Goal: Transaction & Acquisition: Subscribe to service/newsletter

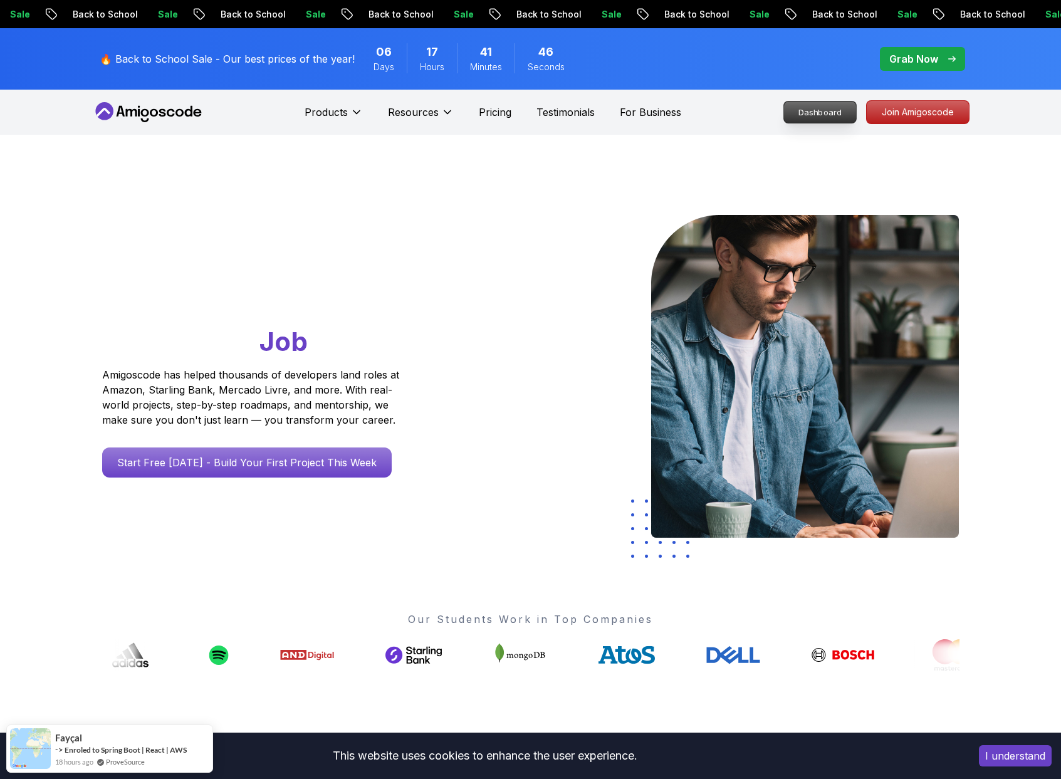
click at [805, 111] on p "Dashboard" at bounding box center [820, 111] width 72 height 21
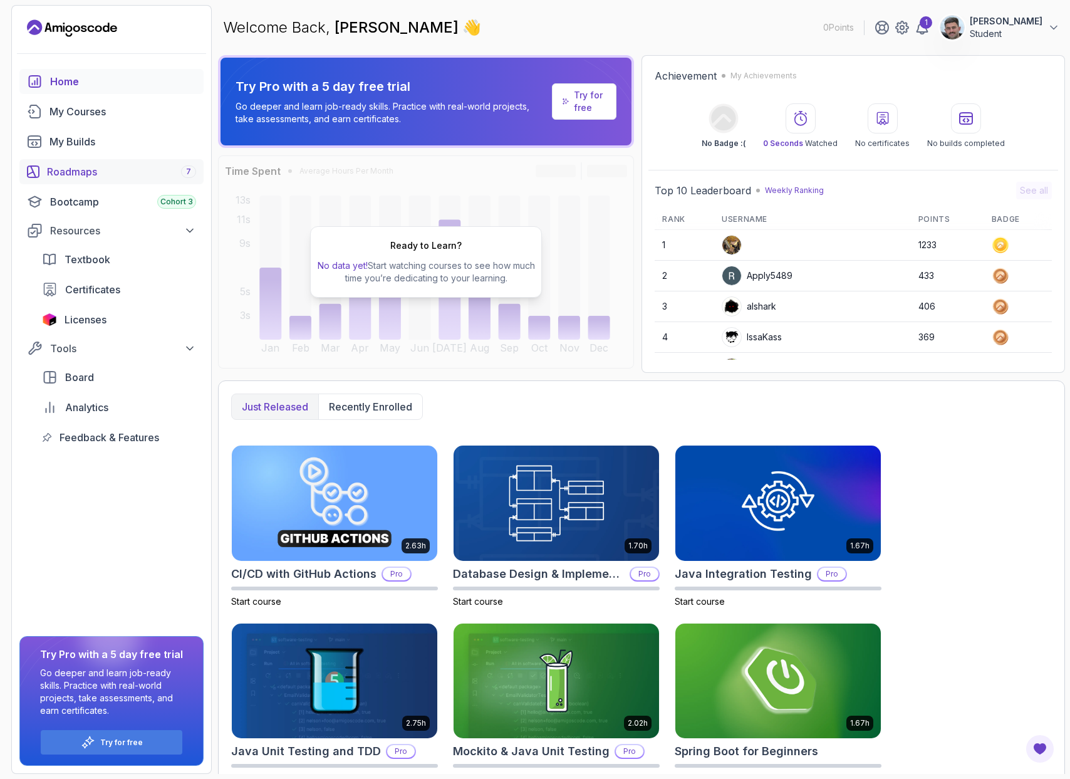
click at [89, 170] on div "Roadmaps 7" at bounding box center [121, 171] width 149 height 15
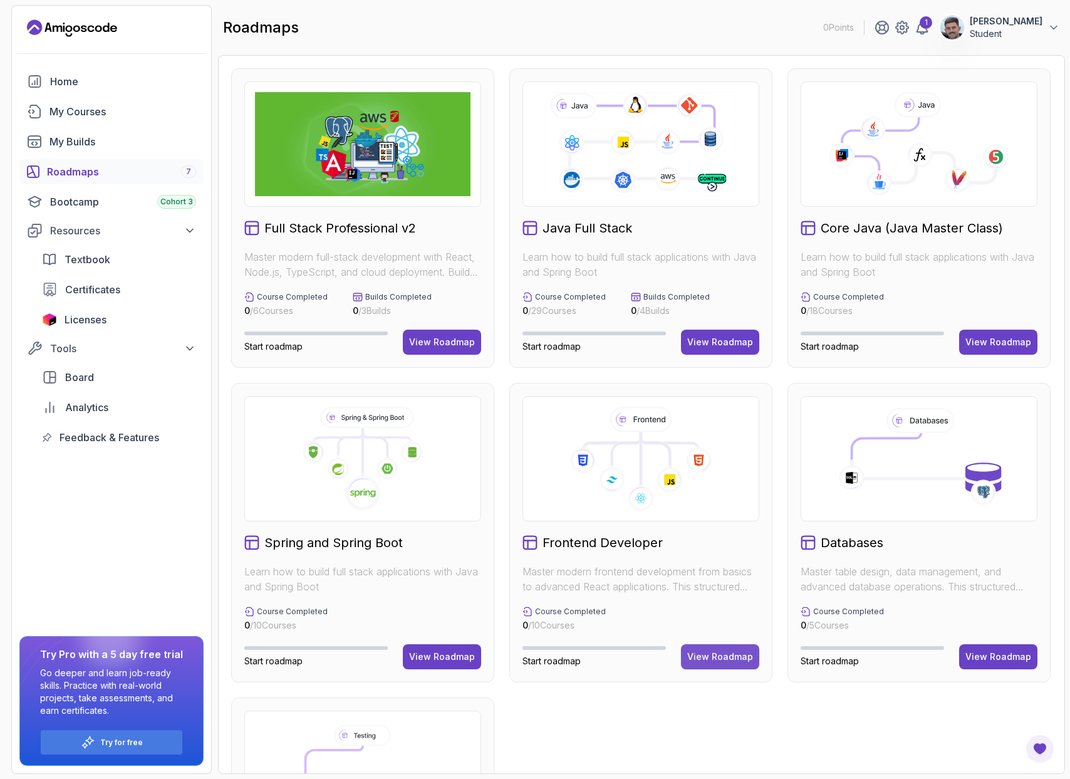
click at [724, 658] on div "View Roadmap" at bounding box center [720, 656] width 66 height 13
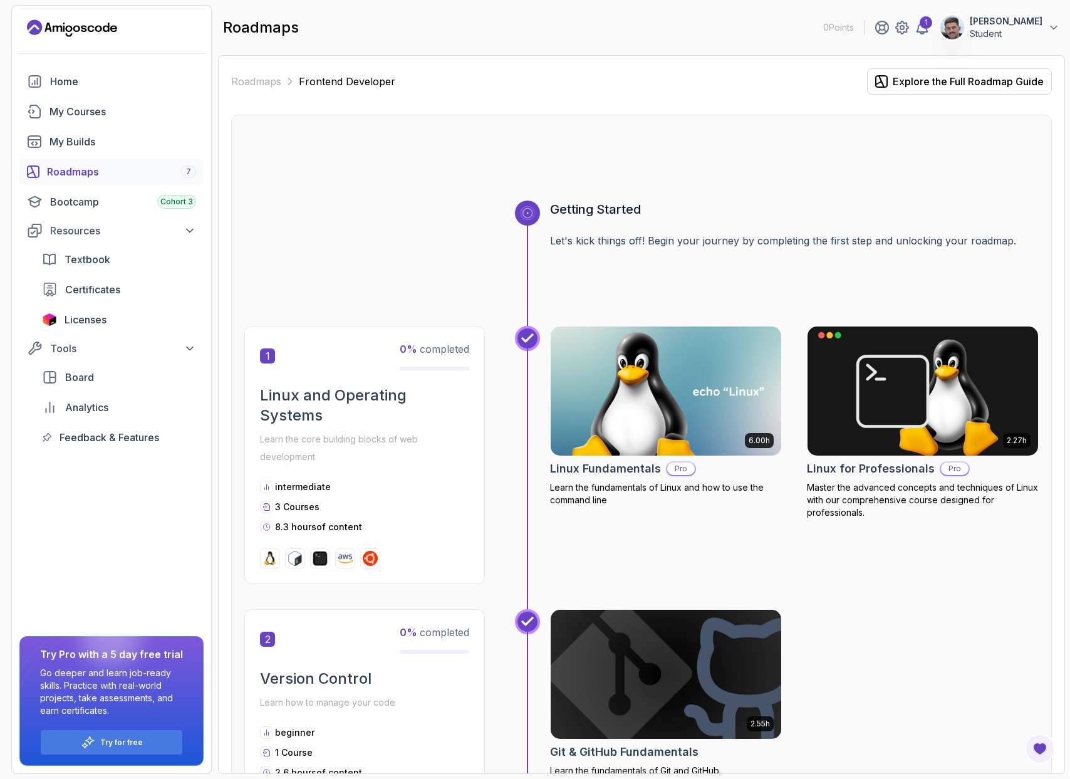
click at [344, 558] on img at bounding box center [345, 558] width 15 height 15
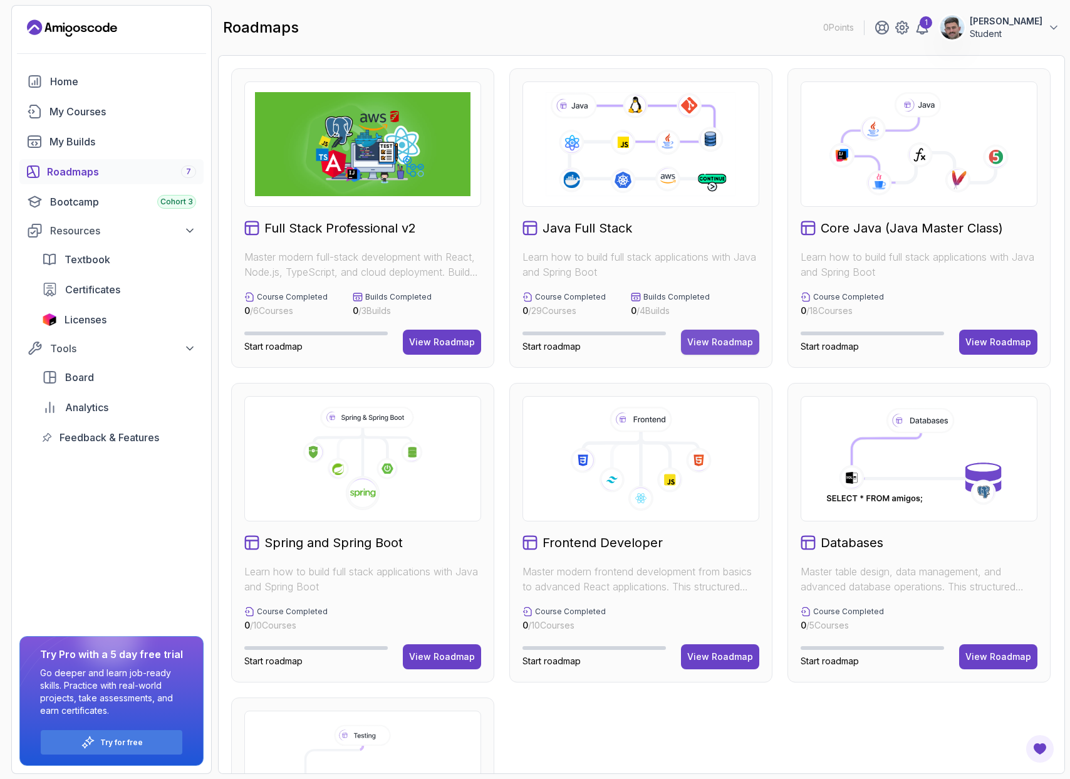
click at [715, 343] on div "View Roadmap" at bounding box center [720, 342] width 66 height 13
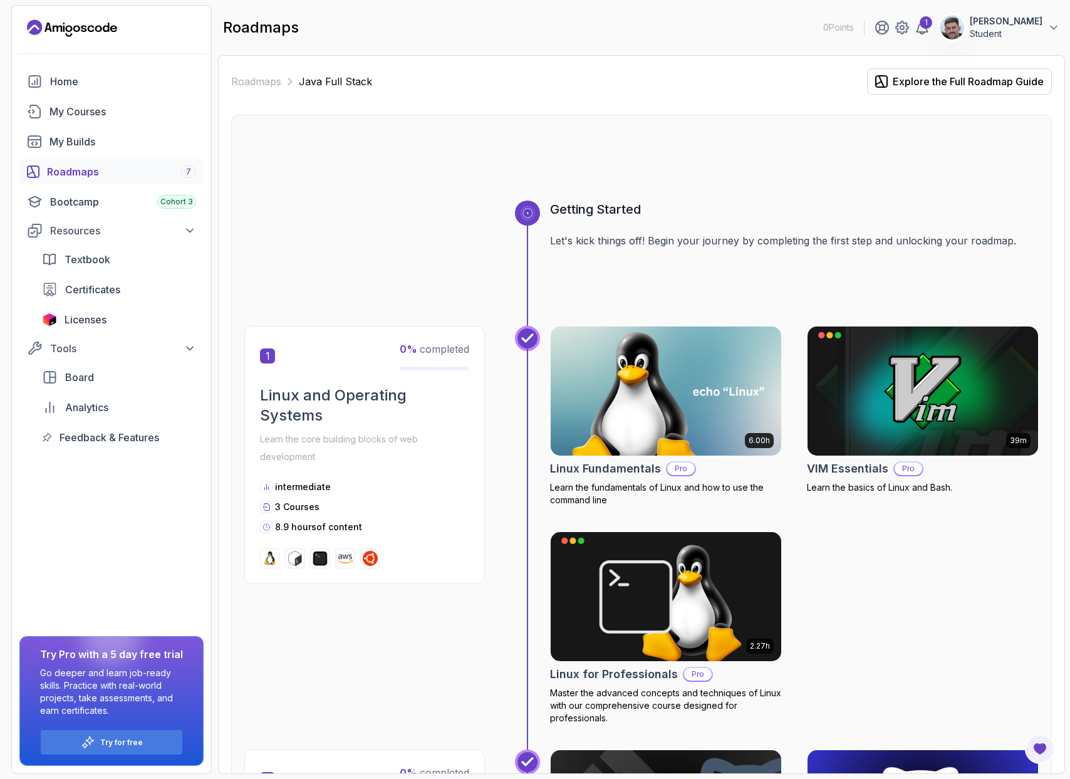
click at [531, 214] on icon at bounding box center [527, 212] width 11 height 11
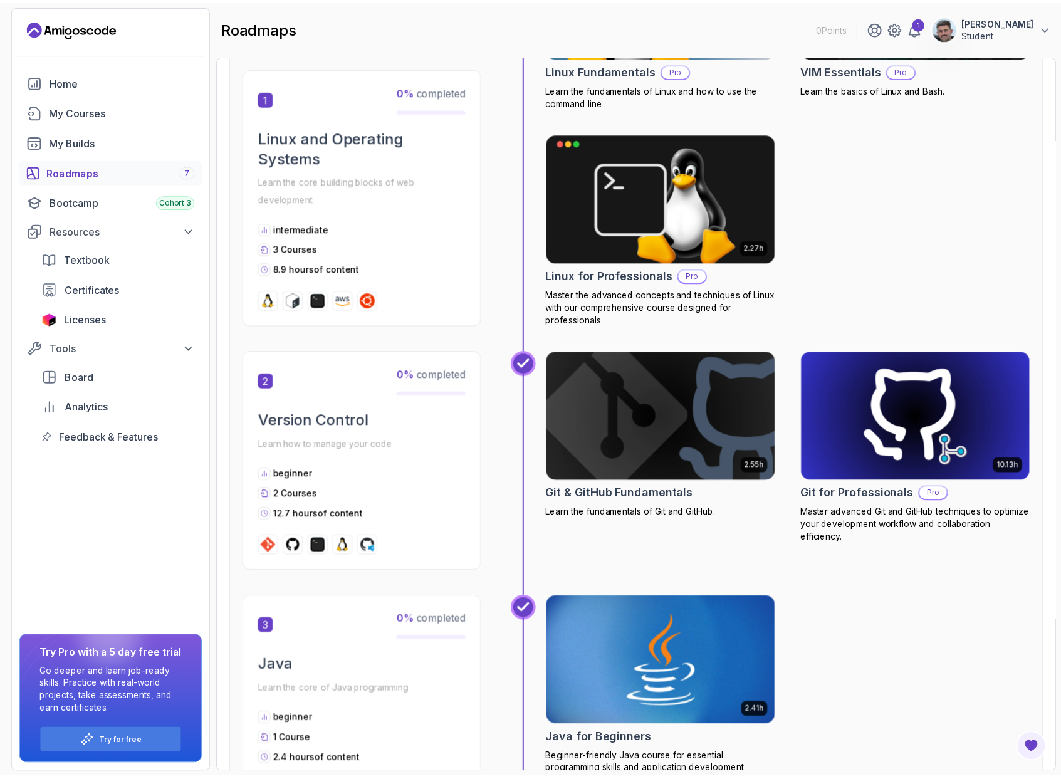
scroll to position [159, 0]
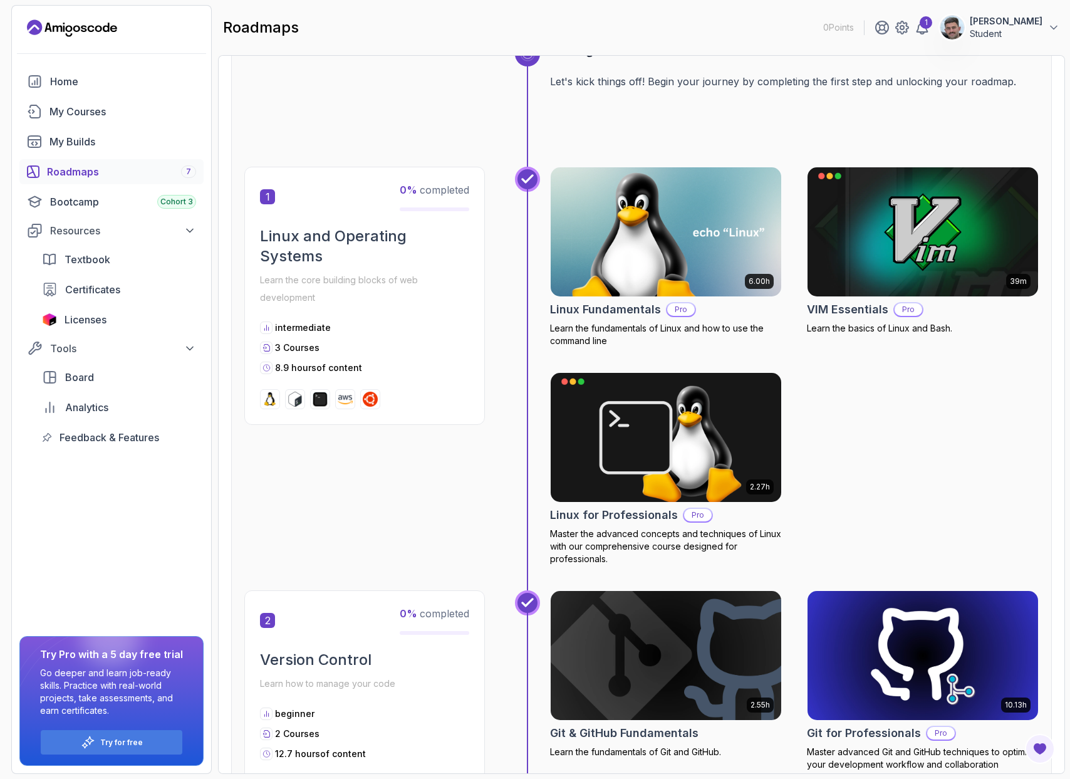
click at [376, 406] on img at bounding box center [370, 399] width 15 height 15
click at [316, 398] on img at bounding box center [320, 399] width 15 height 15
click at [571, 311] on h2 "Linux Fundamentals" at bounding box center [605, 310] width 111 height 18
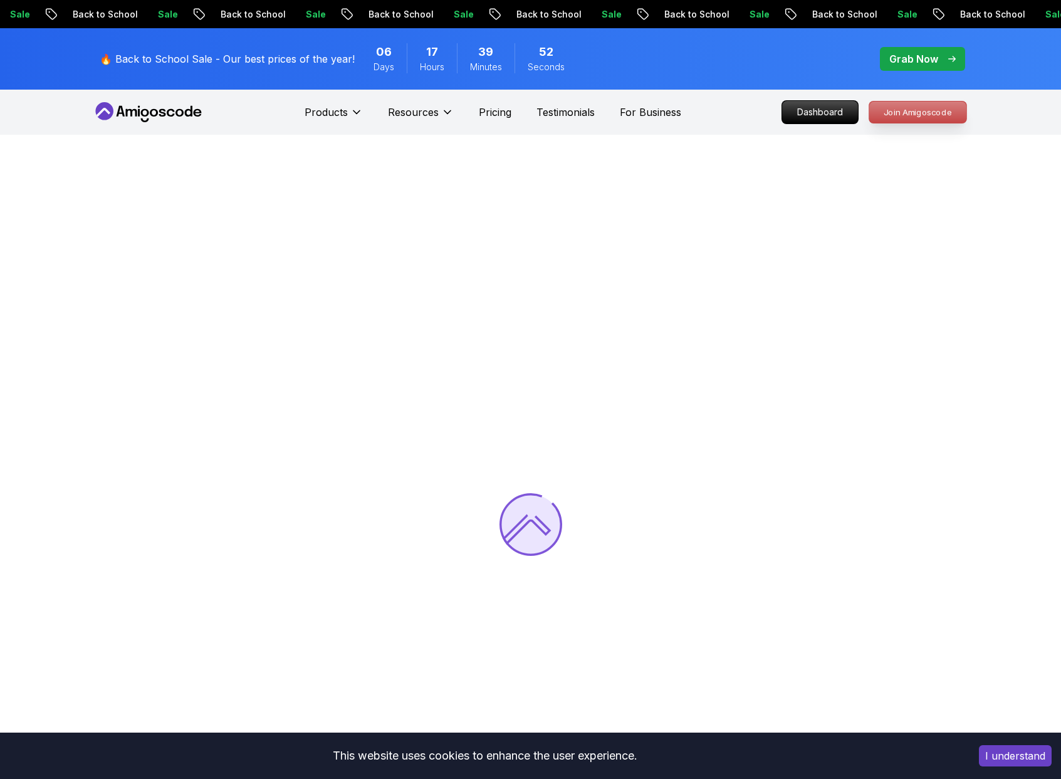
click at [884, 113] on p "Join Amigoscode" at bounding box center [917, 111] width 97 height 21
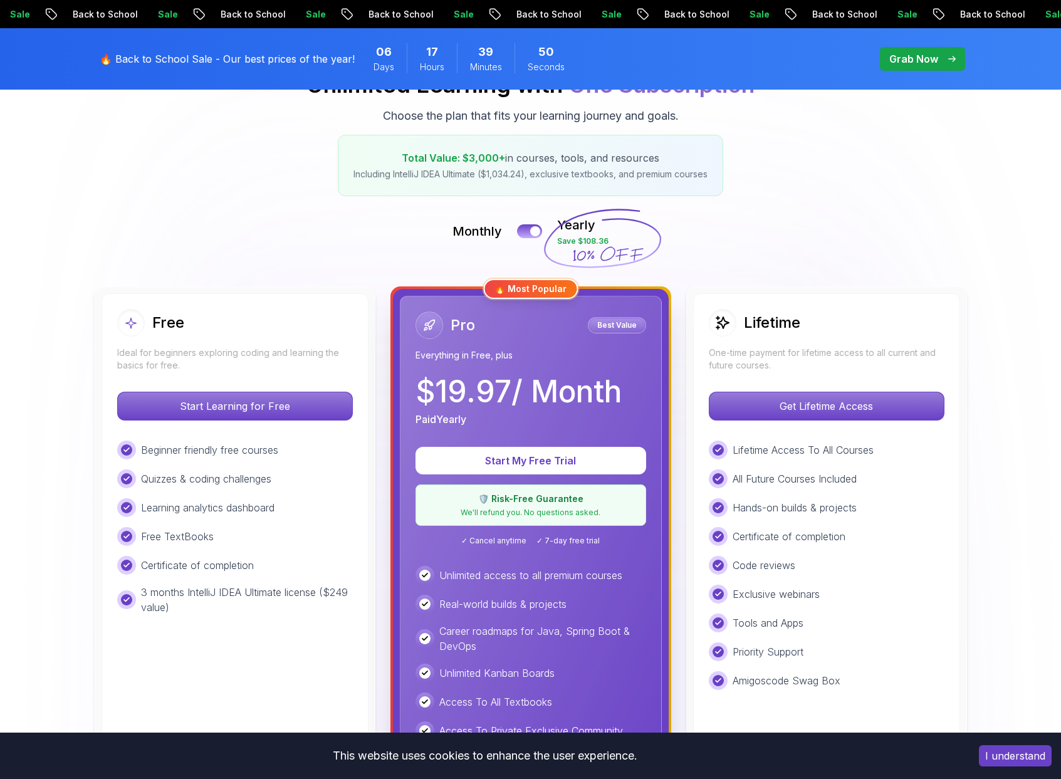
scroll to position [238, 0]
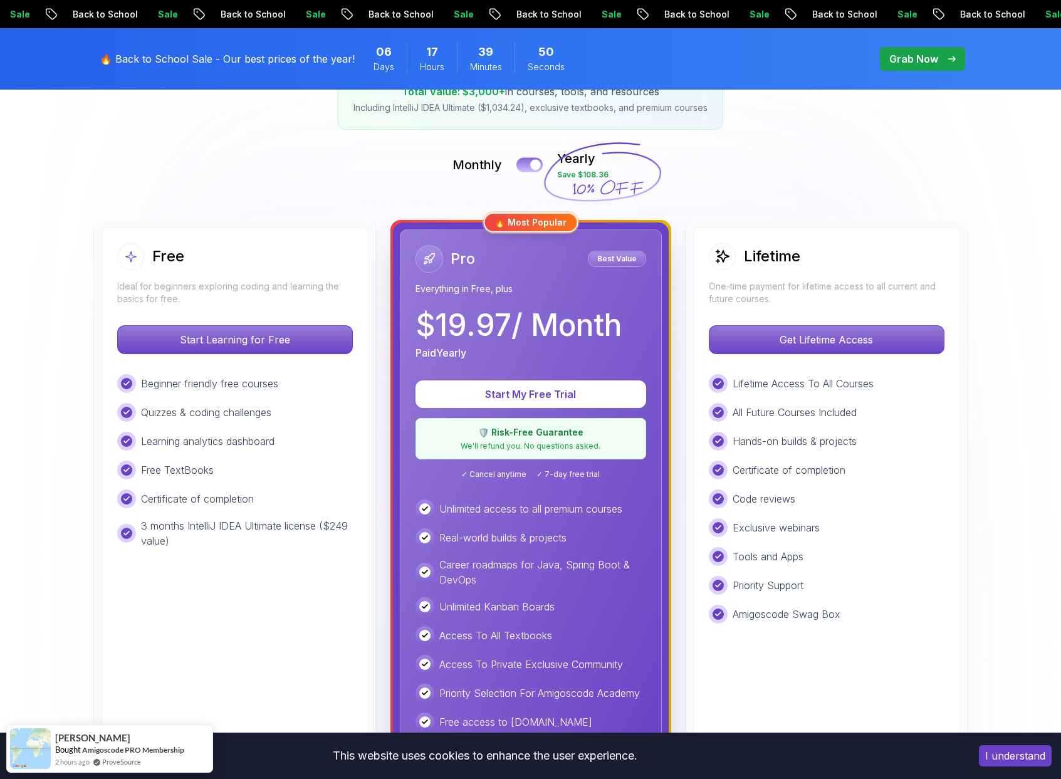
click at [525, 160] on button at bounding box center [529, 164] width 26 height 14
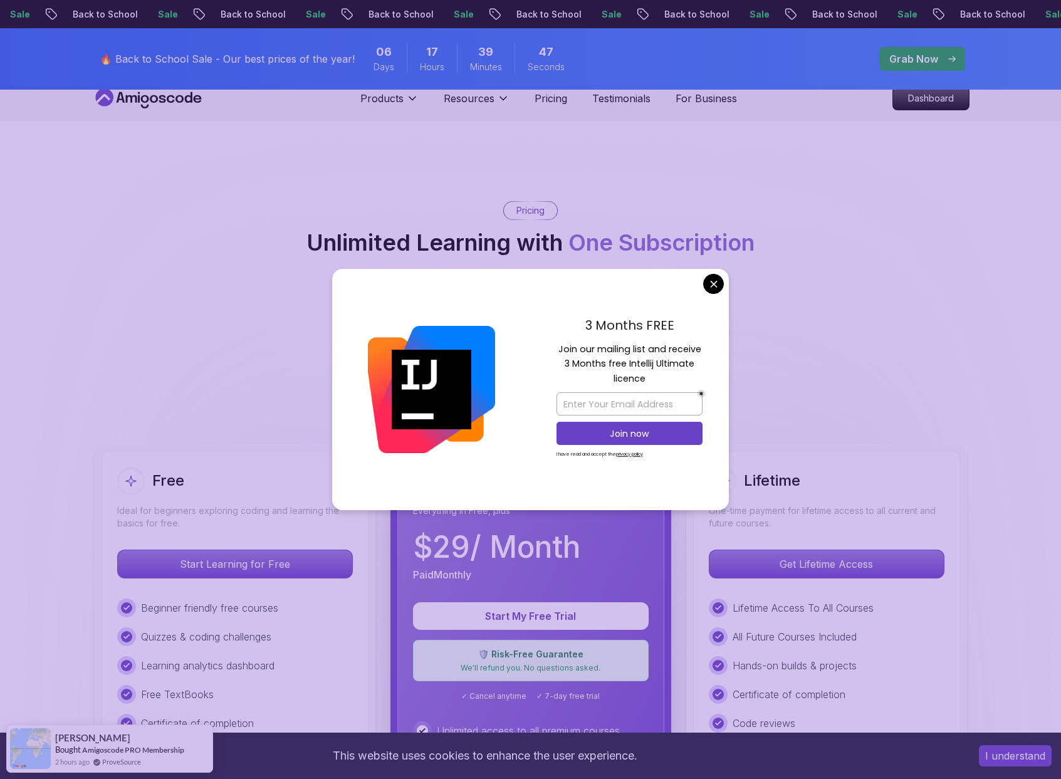
scroll to position [17, 0]
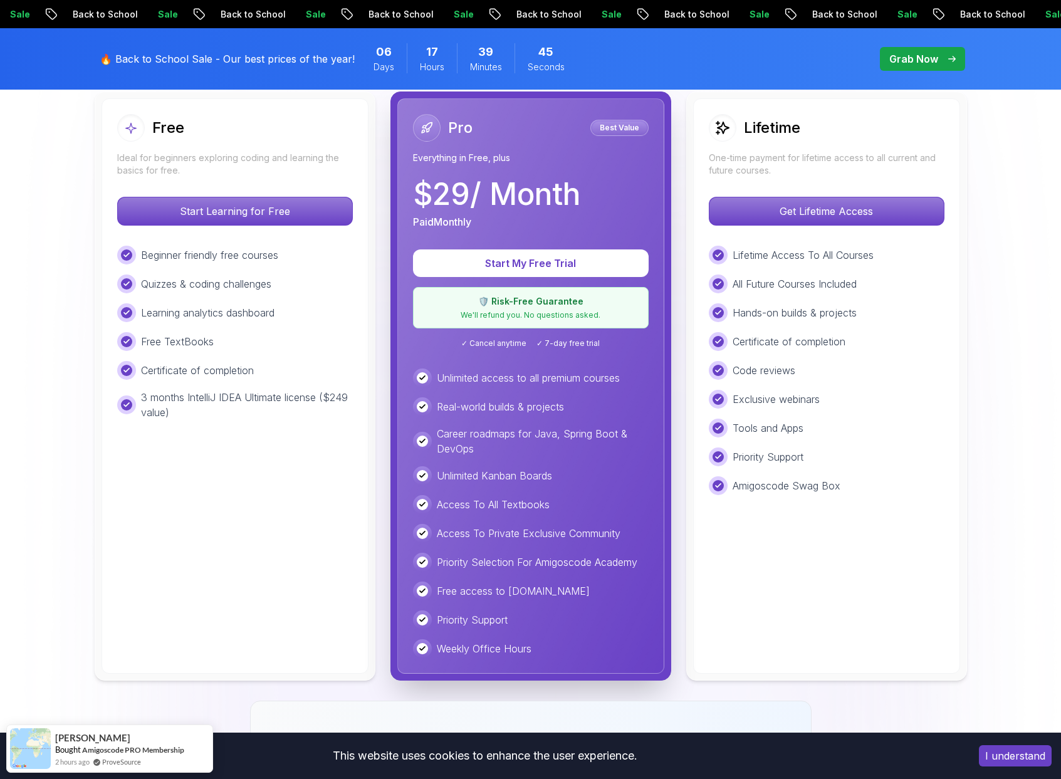
scroll to position [169, 0]
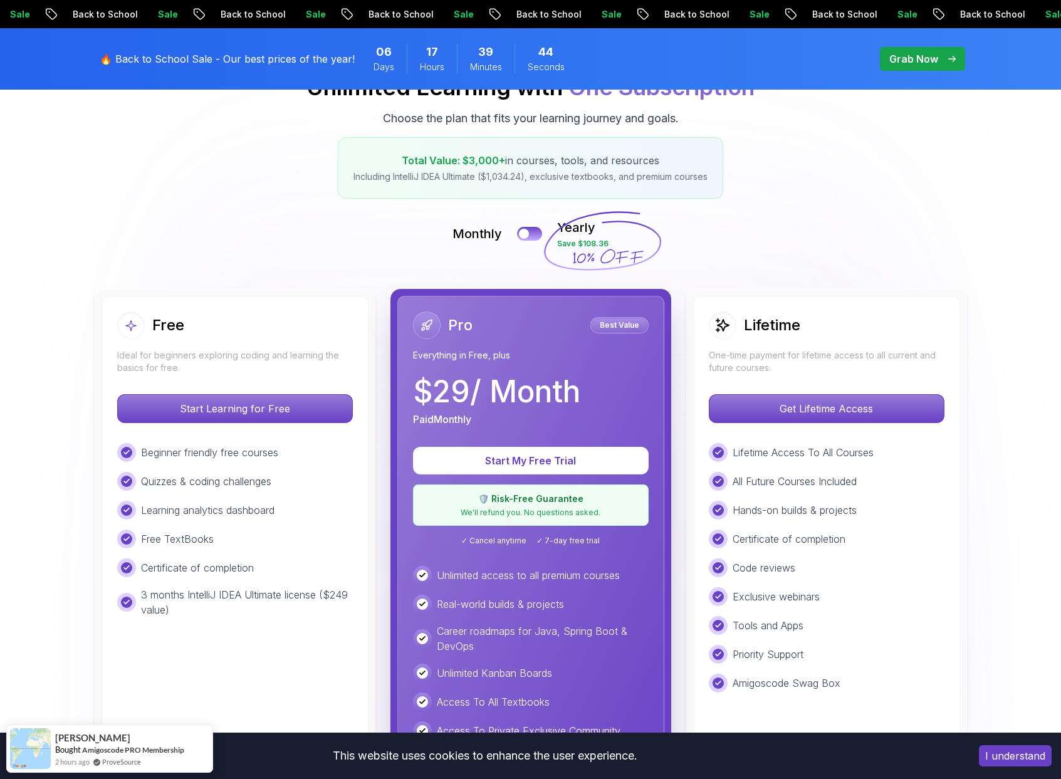
drag, startPoint x: 619, startPoint y: 326, endPoint x: 518, endPoint y: 405, distance: 128.1
click at [619, 328] on p "Best Value" at bounding box center [619, 325] width 55 height 13
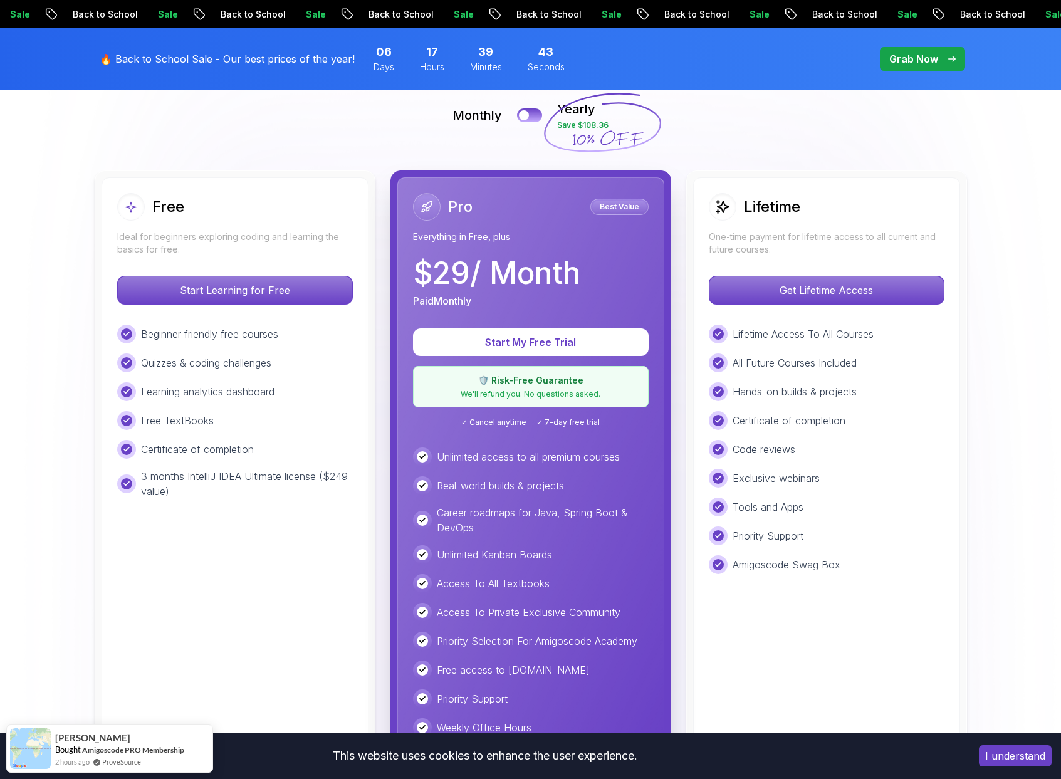
scroll to position [377, 0]
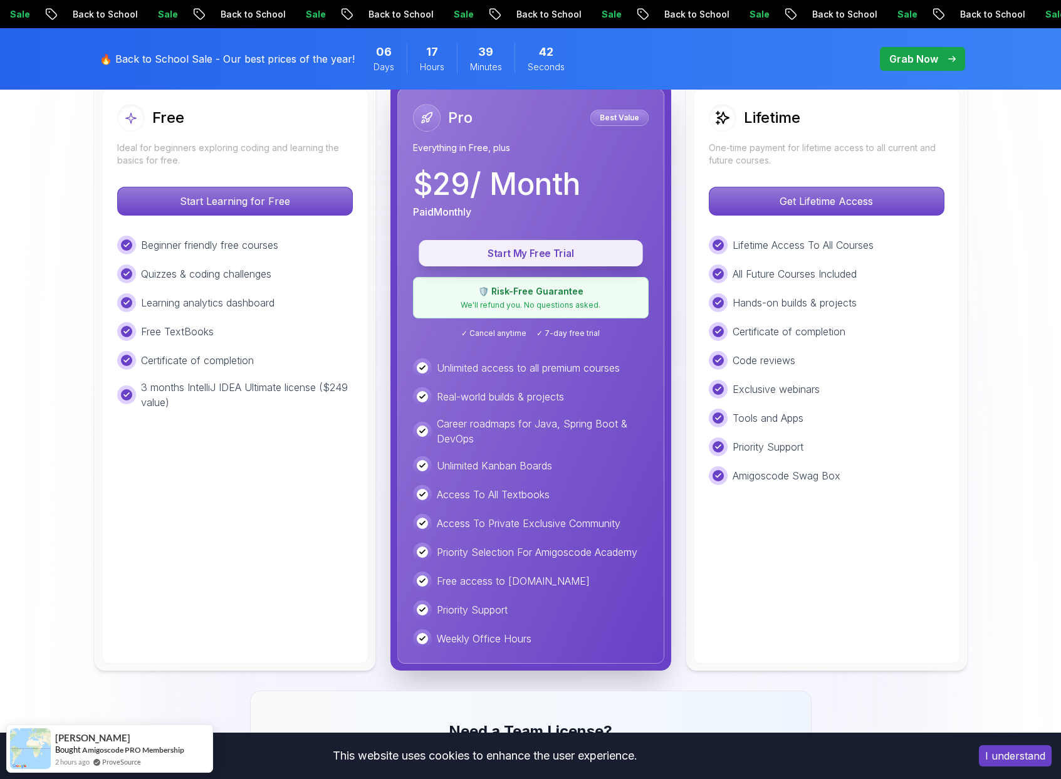
click at [530, 259] on p "Start My Free Trial" at bounding box center [530, 253] width 195 height 14
